Goal: Task Accomplishment & Management: Manage account settings

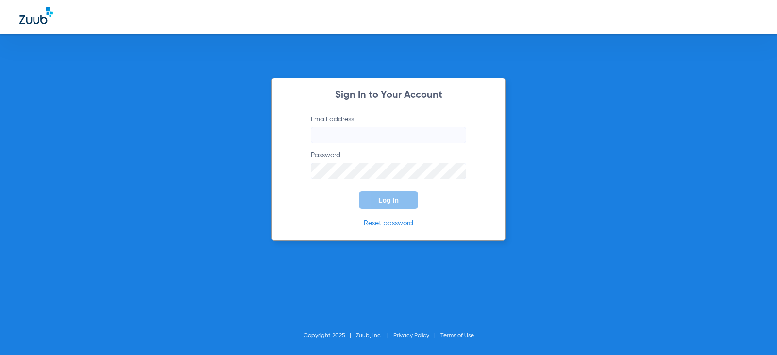
click at [397, 134] on input "Email address" at bounding box center [388, 135] width 155 height 17
type input "[EMAIL_ADDRESS][DOMAIN_NAME]"
click at [431, 162] on label "Password" at bounding box center [388, 165] width 155 height 29
click at [359, 191] on button "Log In" at bounding box center [388, 199] width 59 height 17
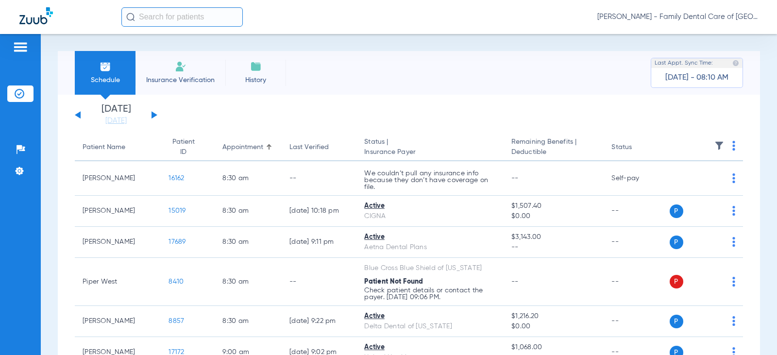
drag, startPoint x: 155, startPoint y: 116, endPoint x: 296, endPoint y: 140, distance: 142.6
click at [159, 117] on app-single-date-navigator "[DATE] [DATE] [DATE] [DATE] [DATE] [DATE] [DATE] [DATE] [DATE] [DATE] [DATE] [D…" at bounding box center [409, 114] width 669 height 21
click at [153, 114] on button at bounding box center [155, 114] width 6 height 7
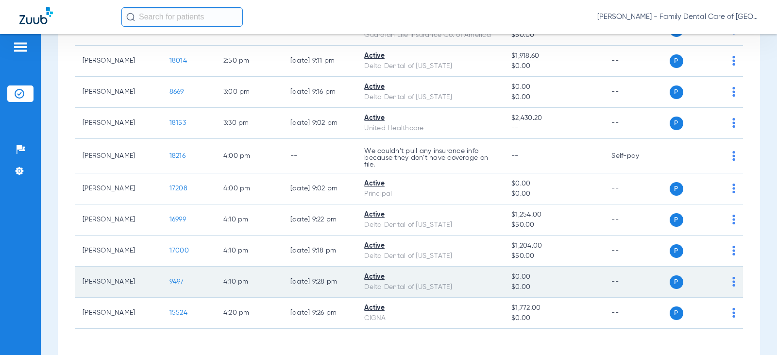
scroll to position [1215, 0]
